Goal: Task Accomplishment & Management: Complete application form

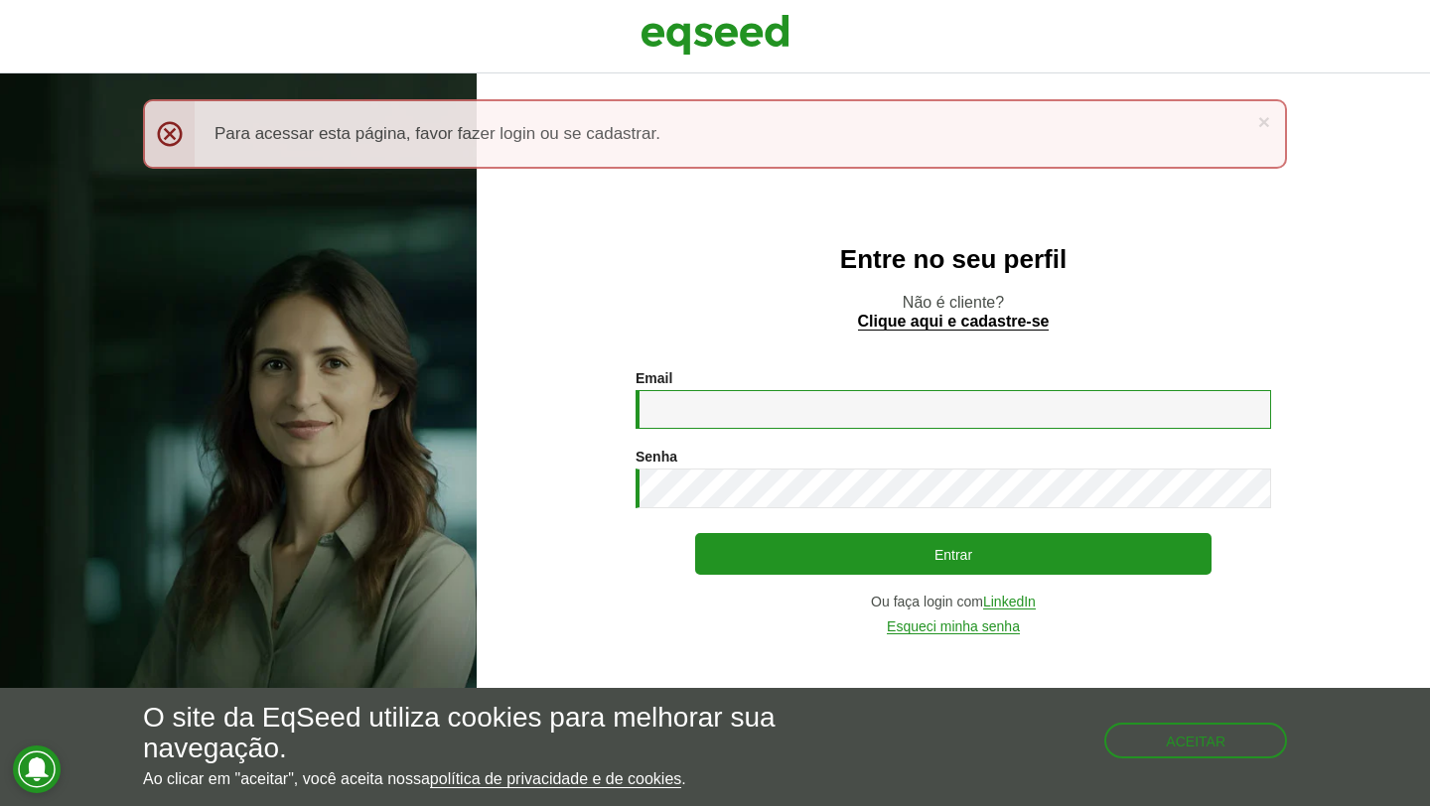
click at [808, 403] on input "Email *" at bounding box center [952, 409] width 635 height 39
type input "**********"
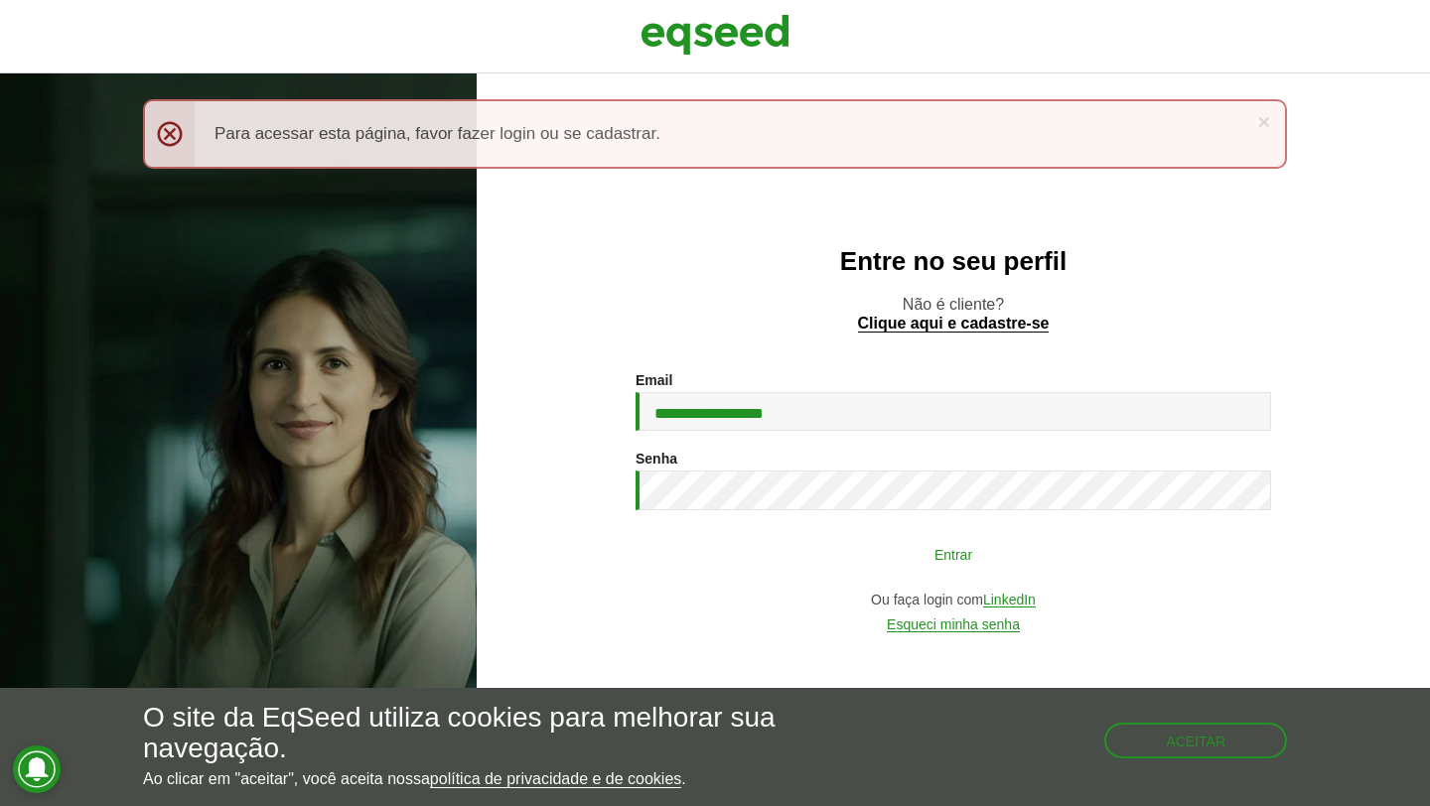
click at [892, 546] on button "Entrar" at bounding box center [953, 554] width 516 height 38
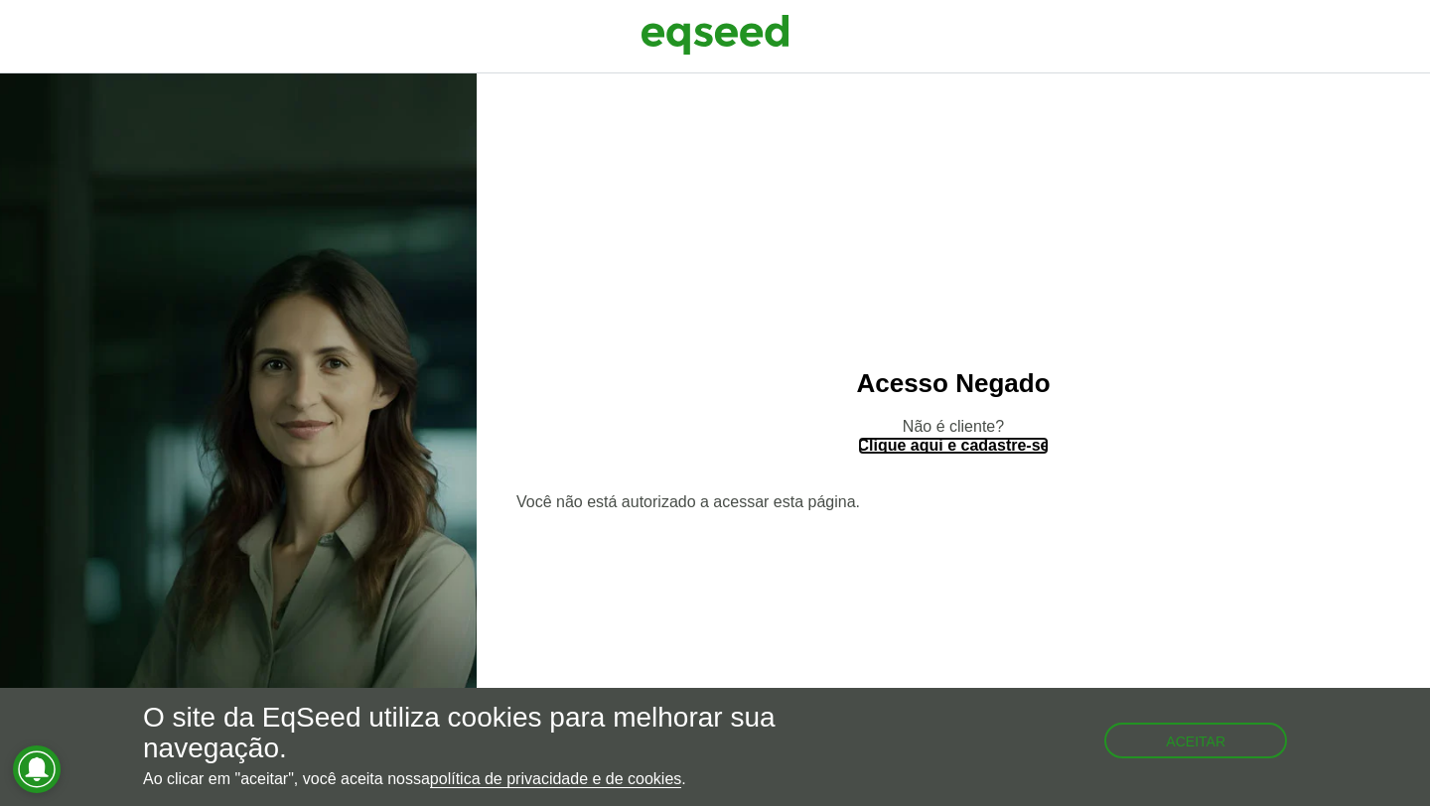
click at [949, 444] on link "Clique aqui e cadastre-se" at bounding box center [954, 446] width 192 height 17
click at [943, 451] on link "Clique aqui e cadastre-se" at bounding box center [954, 446] width 192 height 17
click at [1197, 745] on button "Aceitar" at bounding box center [1197, 739] width 179 height 32
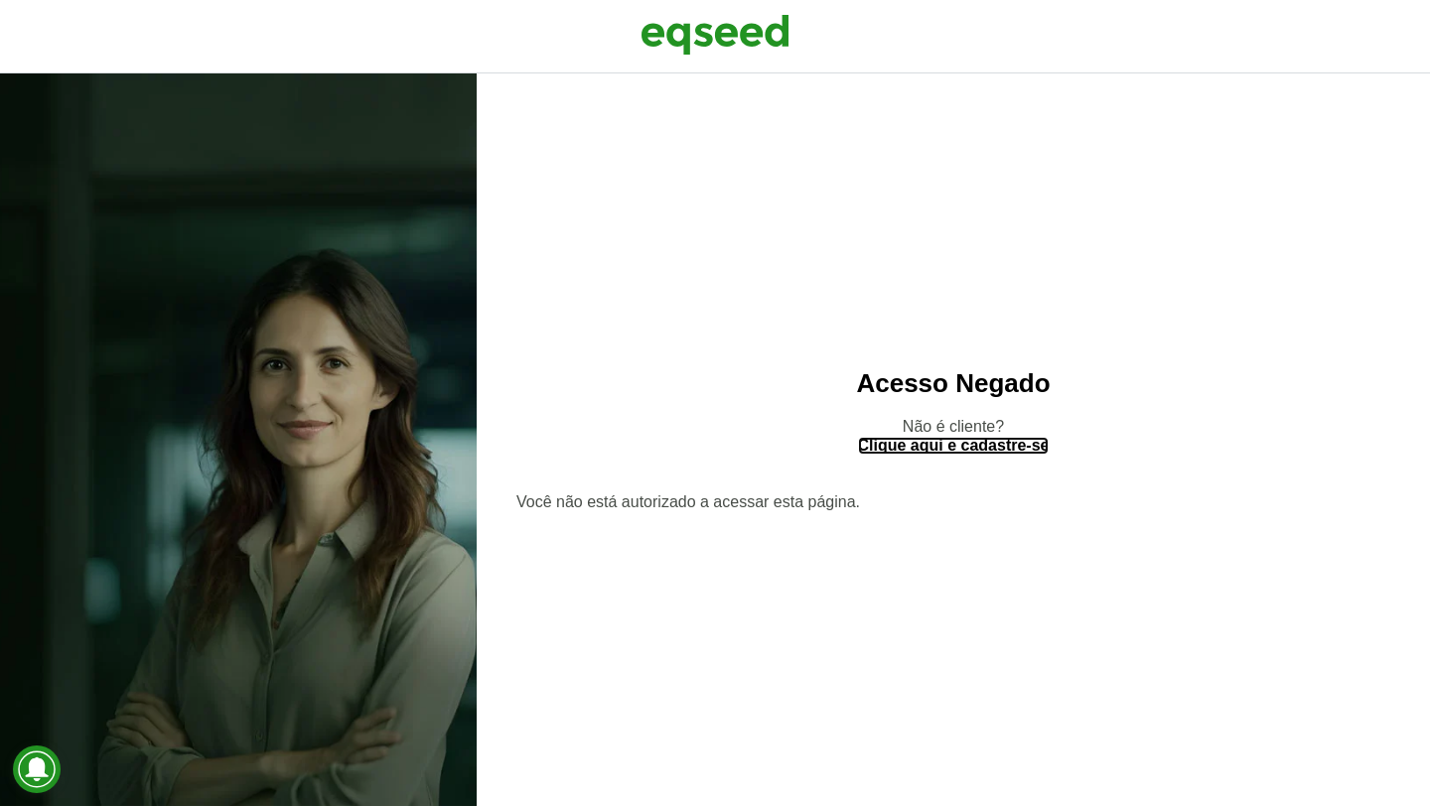
click at [984, 445] on link "Clique aqui e cadastre-se" at bounding box center [954, 446] width 192 height 17
